Goal: Book appointment/travel/reservation

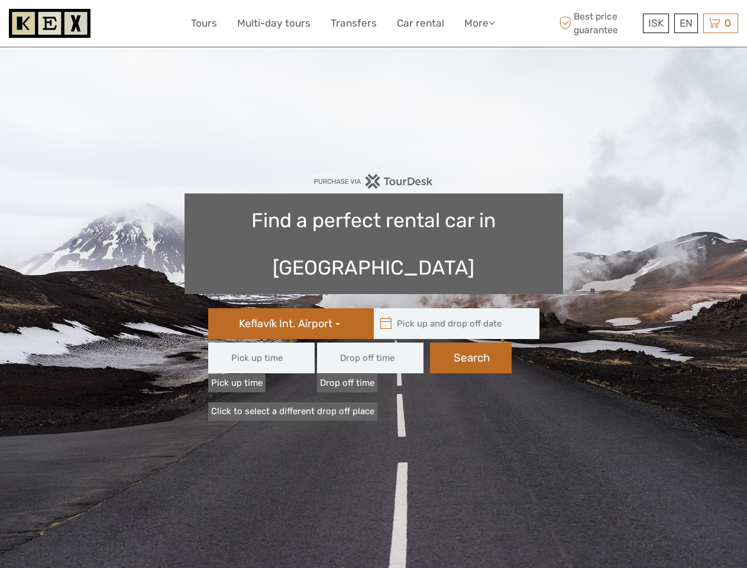
type input "08:00"
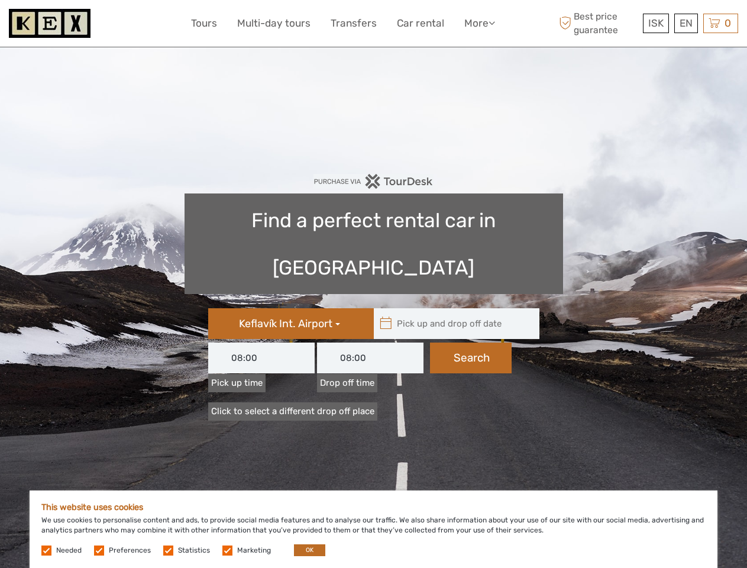
click at [479, 23] on link "More" at bounding box center [479, 23] width 31 height 17
click at [493, 22] on icon at bounding box center [492, 23] width 7 height 10
click at [656, 23] on span "ISK" at bounding box center [656, 23] width 15 height 12
click at [686, 23] on div "EN English Español Deutsch" at bounding box center [687, 24] width 24 height 20
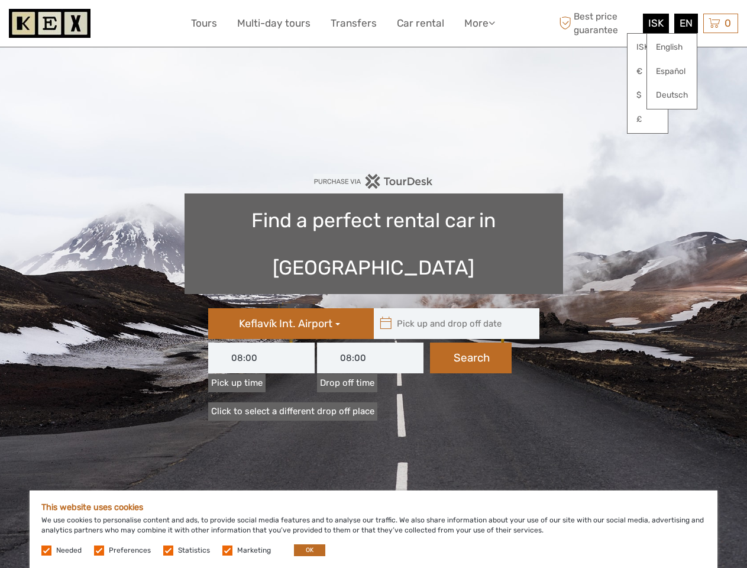
click at [721, 23] on div "0 Items Total 0 ISK Checkout The shopping cart is empty." at bounding box center [721, 24] width 35 height 20
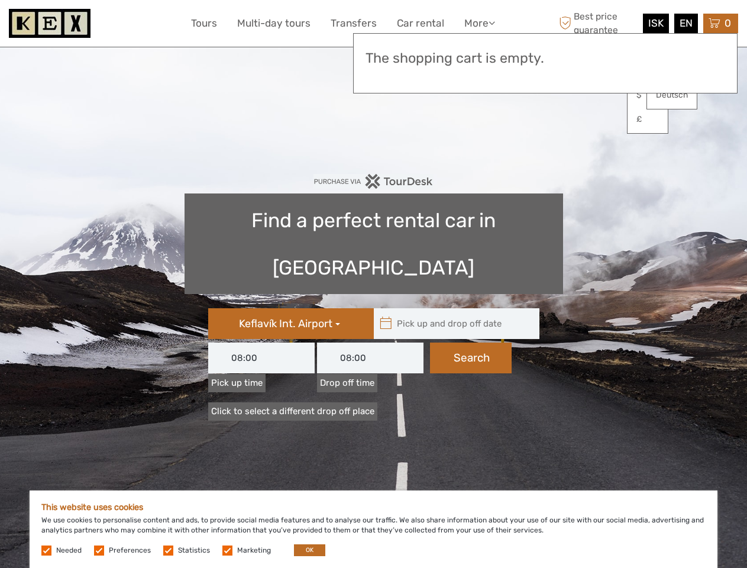
click at [386, 314] on icon at bounding box center [386, 323] width 12 height 19
click at [454, 308] on input "text" at bounding box center [454, 323] width 160 height 31
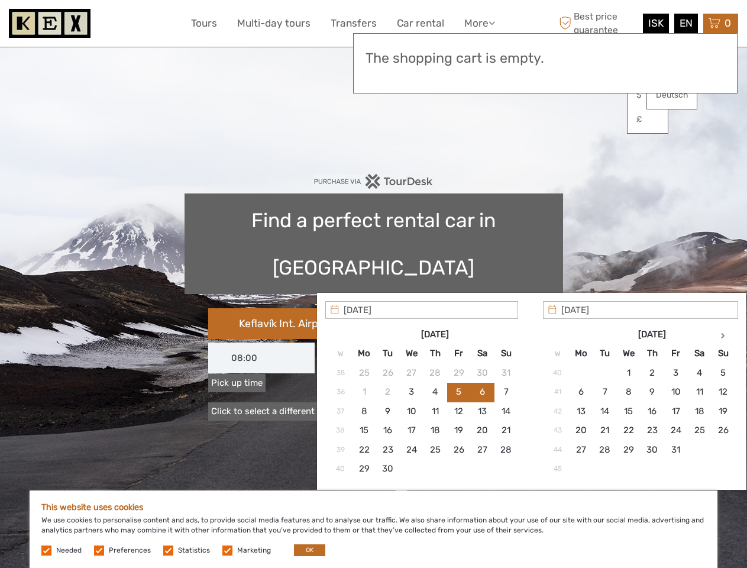
click at [471, 311] on input "[DATE]" at bounding box center [421, 310] width 193 height 18
click at [305, 550] on button "OK" at bounding box center [309, 550] width 31 height 12
type input "[DATE] - [DATE]"
